Goal: Transaction & Acquisition: Purchase product/service

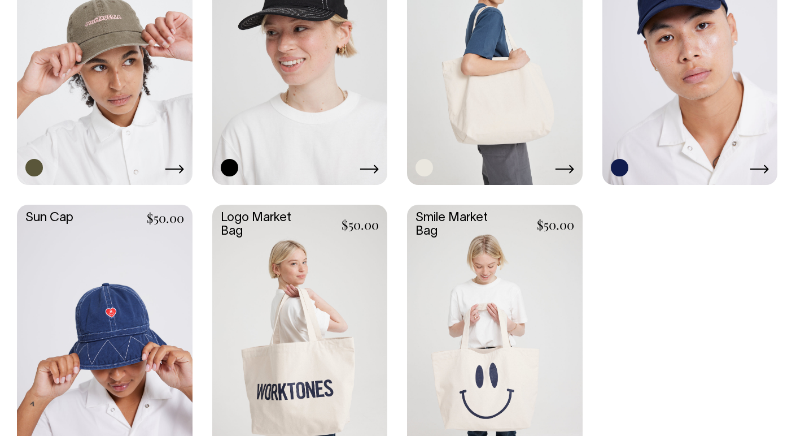
scroll to position [907, 0]
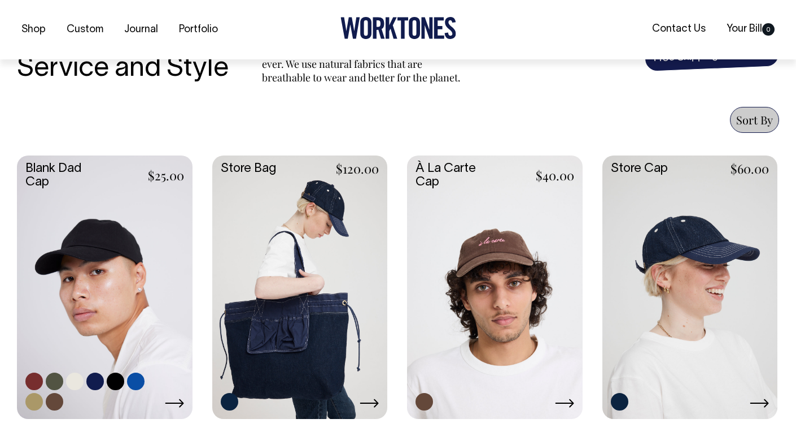
click at [100, 263] on link at bounding box center [105, 285] width 176 height 261
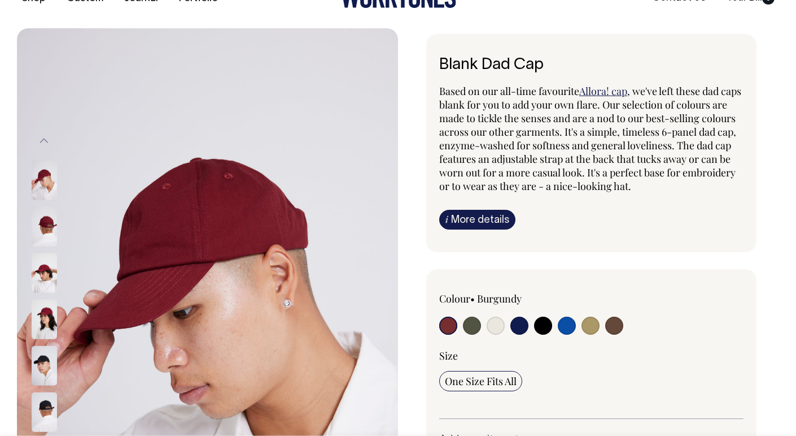
scroll to position [32, 0]
click at [46, 221] on img at bounding box center [44, 226] width 25 height 40
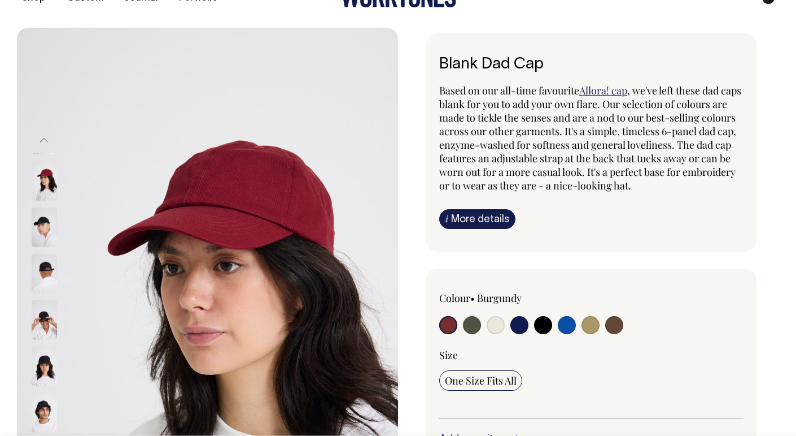
click at [477, 325] on input "radio" at bounding box center [472, 325] width 18 height 18
radio input "true"
select select "Olive"
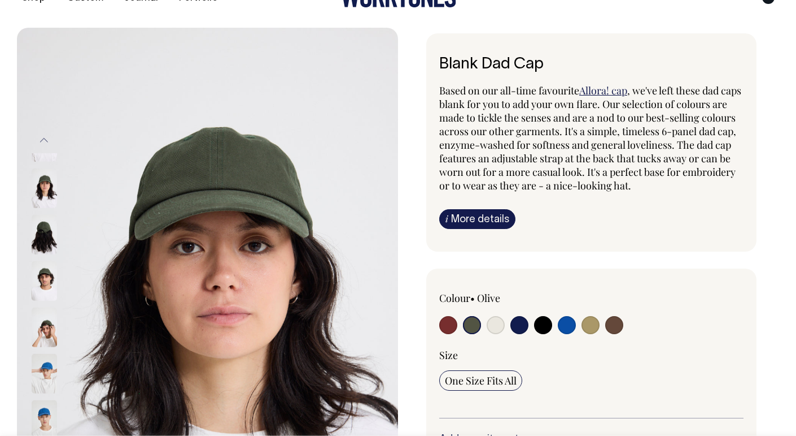
click at [487, 316] on input "radio" at bounding box center [496, 325] width 18 height 18
radio input "true"
select select "Natural"
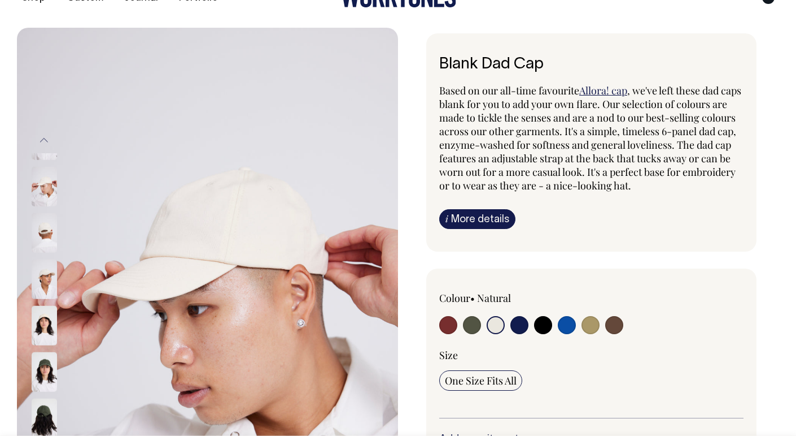
click at [511, 316] on input "radio" at bounding box center [520, 325] width 18 height 18
radio input "true"
select select "Dark Navy"
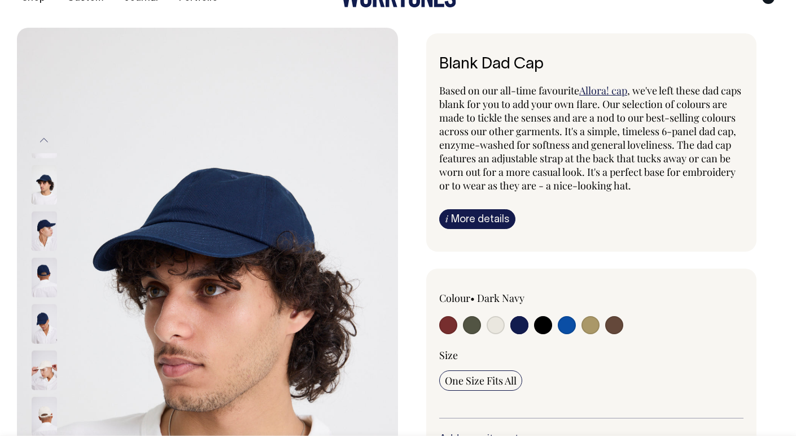
click at [487, 316] on input "radio" at bounding box center [496, 325] width 18 height 18
radio input "true"
select select "Natural"
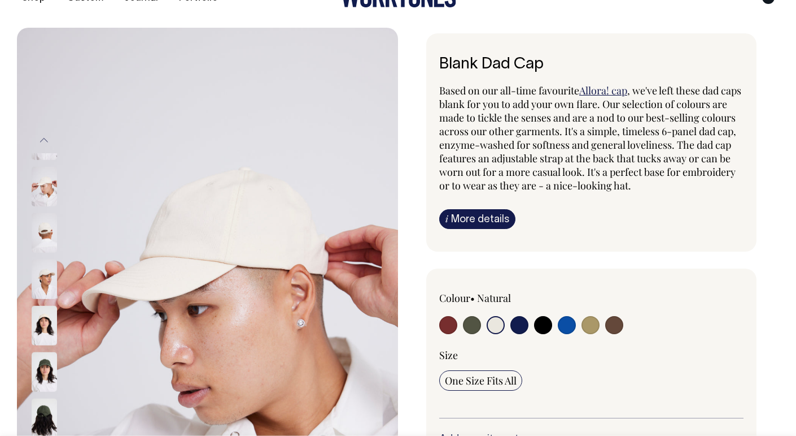
click at [511, 316] on input "radio" at bounding box center [520, 325] width 18 height 18
radio input "true"
select select "Dark Navy"
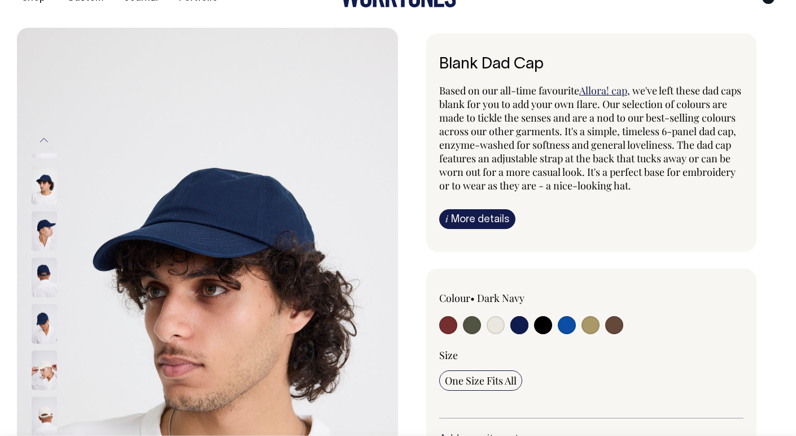
click at [534, 316] on input "radio" at bounding box center [543, 325] width 18 height 18
radio input "true"
select select "Black"
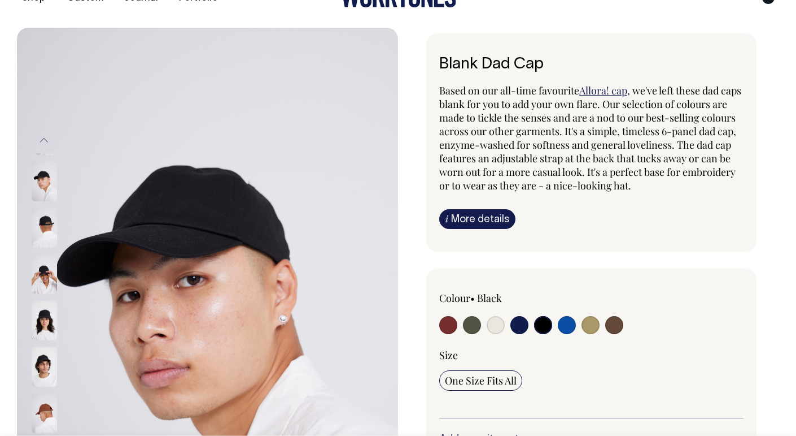
click at [511, 316] on input "radio" at bounding box center [520, 325] width 18 height 18
radio input "true"
select select "Dark Navy"
